Goal: Transaction & Acquisition: Purchase product/service

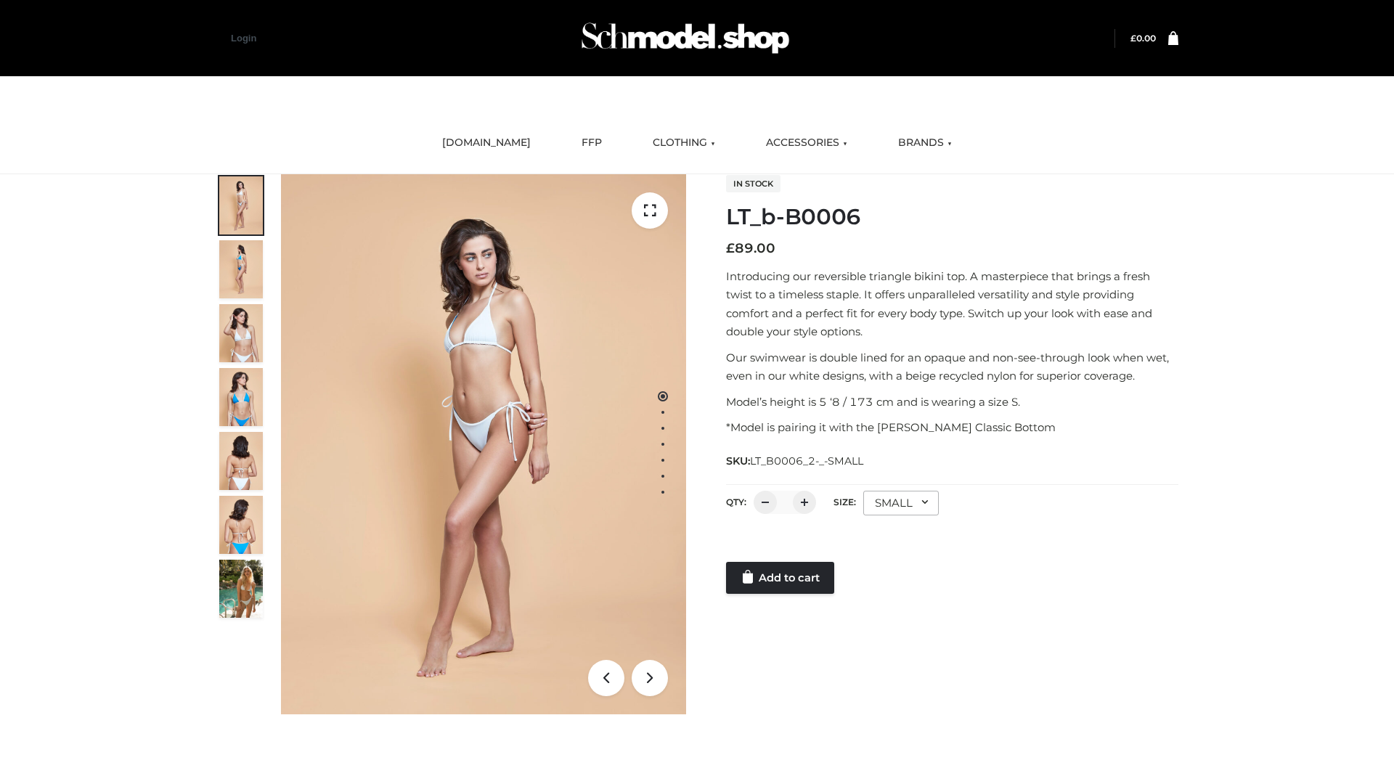
click at [781, 578] on link "Add to cart" at bounding box center [780, 578] width 108 height 32
